Goal: Find specific page/section

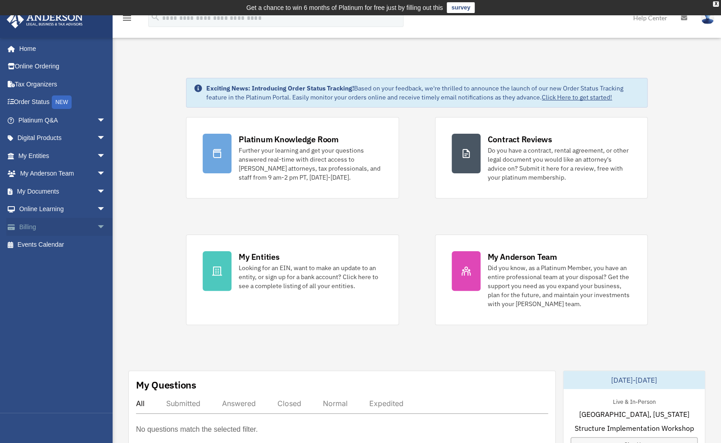
click at [42, 225] on link "Billing arrow_drop_down" at bounding box center [62, 227] width 113 height 18
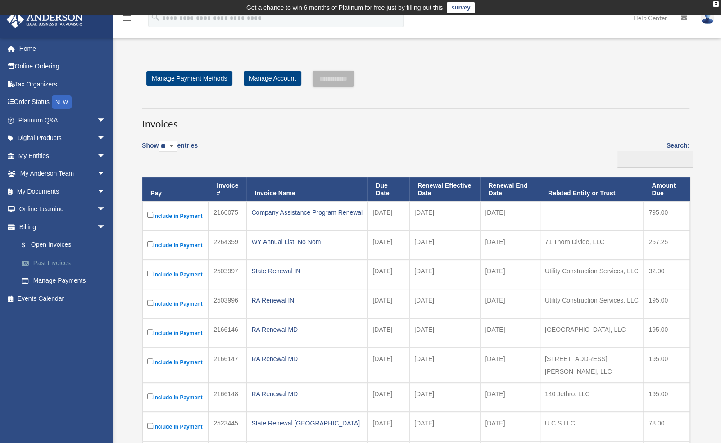
click at [59, 262] on link "Past Invoices" at bounding box center [66, 263] width 107 height 18
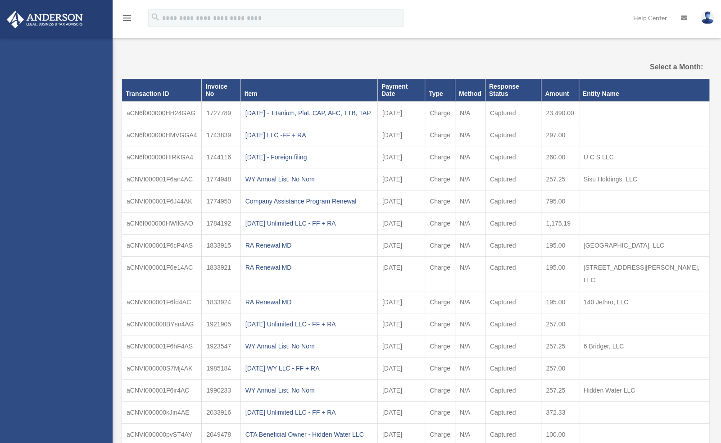
select select
